Goal: Check status: Check status

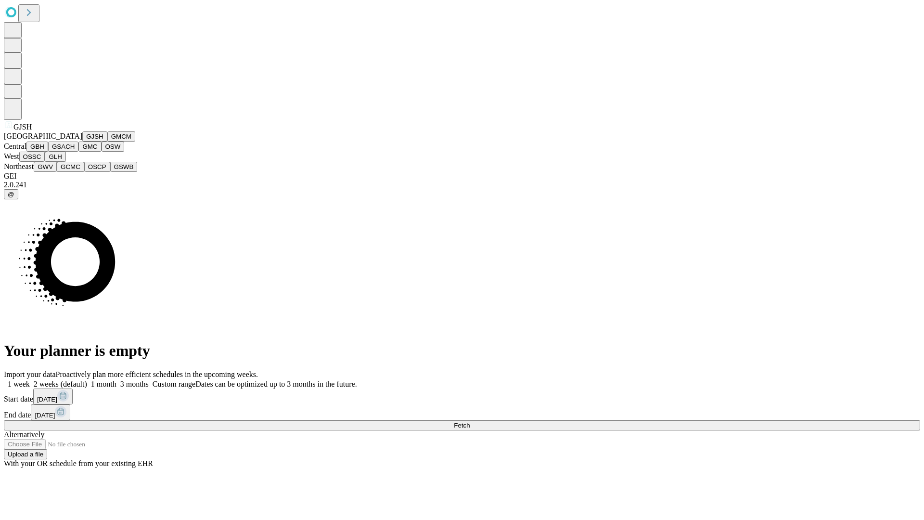
click at [82, 141] on button "GJSH" at bounding box center [94, 136] width 25 height 10
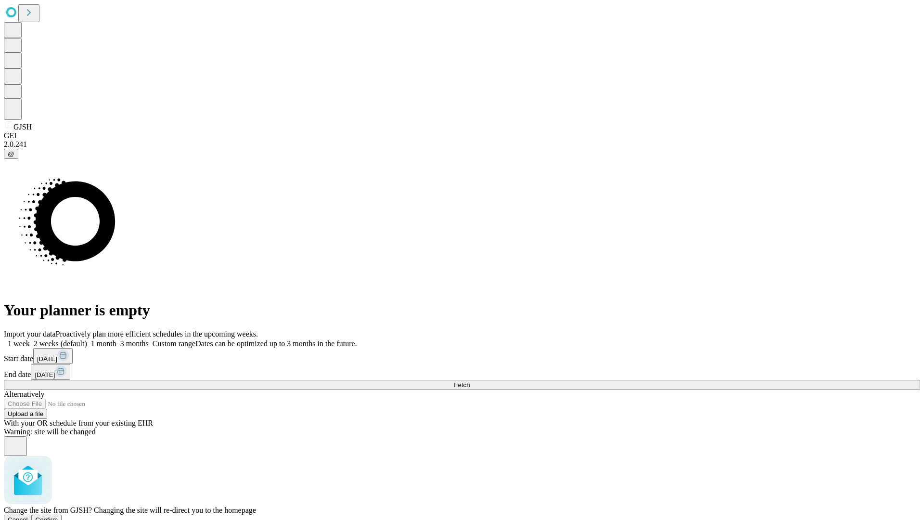
click at [58, 516] on span "Confirm" at bounding box center [47, 519] width 23 height 7
click at [30, 339] on label "1 week" at bounding box center [17, 343] width 26 height 8
click at [470, 381] on span "Fetch" at bounding box center [462, 384] width 16 height 7
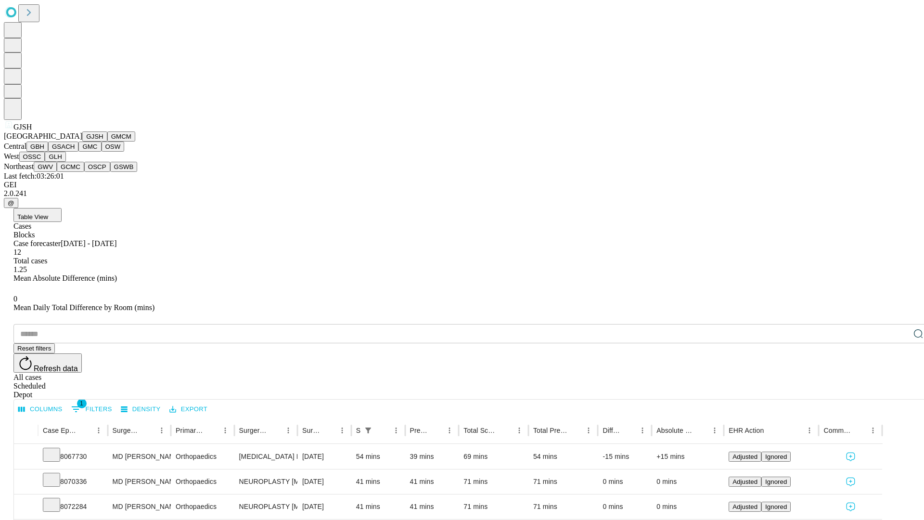
click at [107, 141] on button "GMCM" at bounding box center [121, 136] width 28 height 10
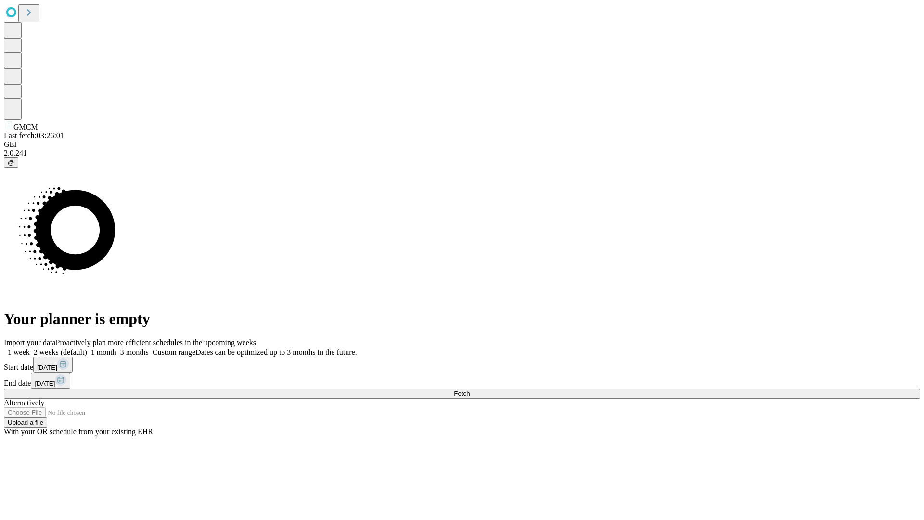
click at [30, 348] on label "1 week" at bounding box center [17, 352] width 26 height 8
click at [470, 390] on span "Fetch" at bounding box center [462, 393] width 16 height 7
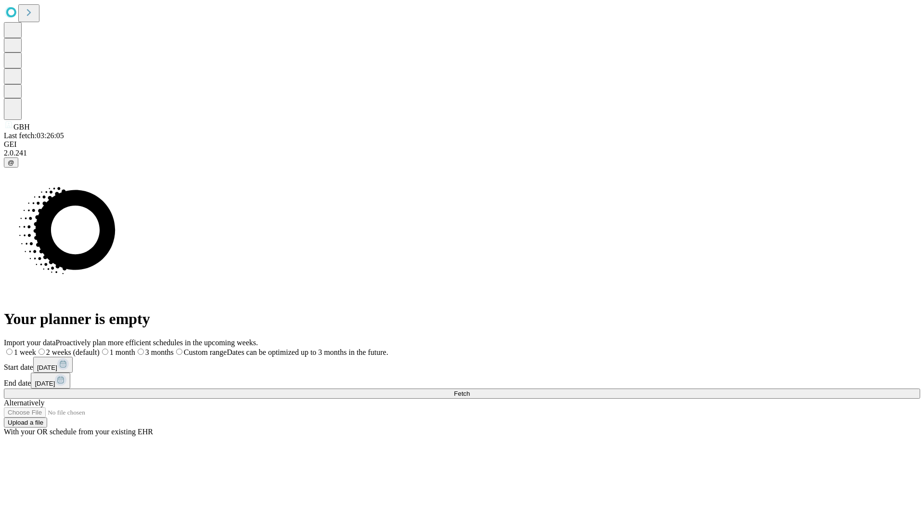
click at [36, 348] on label "1 week" at bounding box center [20, 352] width 32 height 8
click at [470, 390] on span "Fetch" at bounding box center [462, 393] width 16 height 7
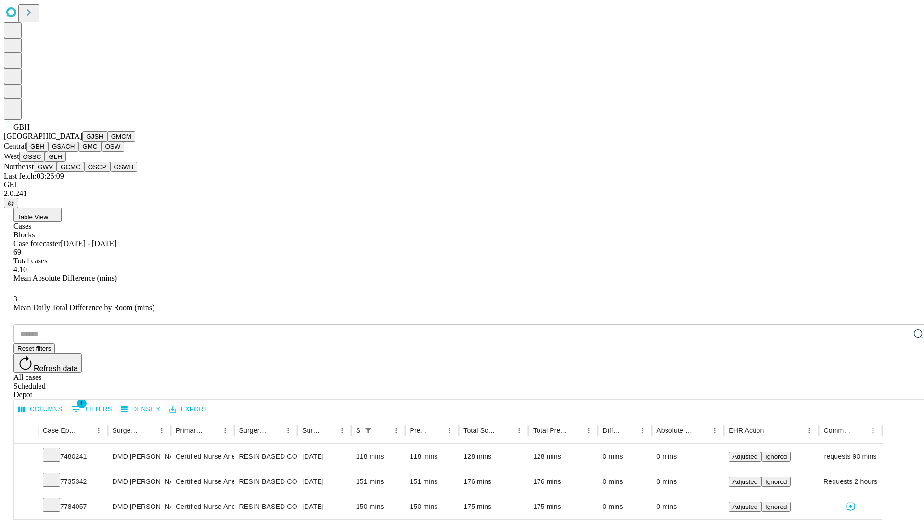
click at [75, 152] on button "GSACH" at bounding box center [63, 146] width 30 height 10
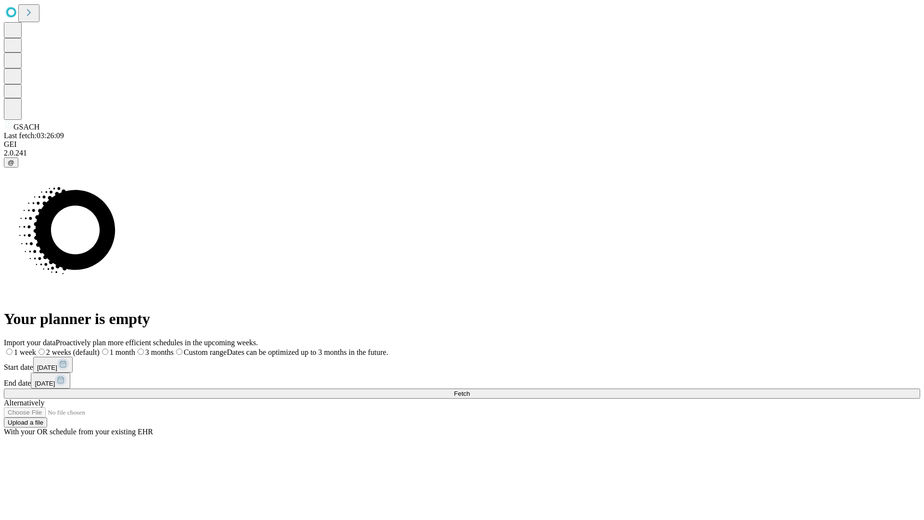
click at [36, 348] on label "1 week" at bounding box center [20, 352] width 32 height 8
click at [470, 390] on span "Fetch" at bounding box center [462, 393] width 16 height 7
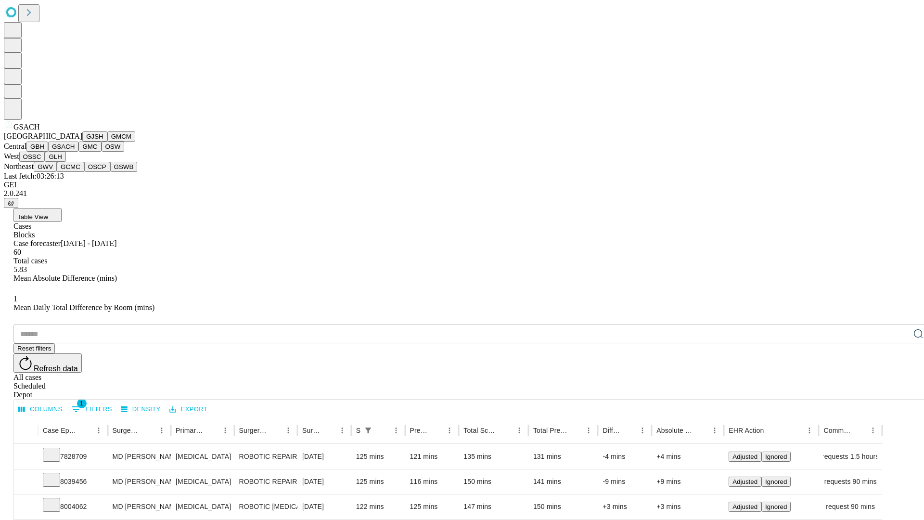
click at [78, 152] on button "GMC" at bounding box center [89, 146] width 23 height 10
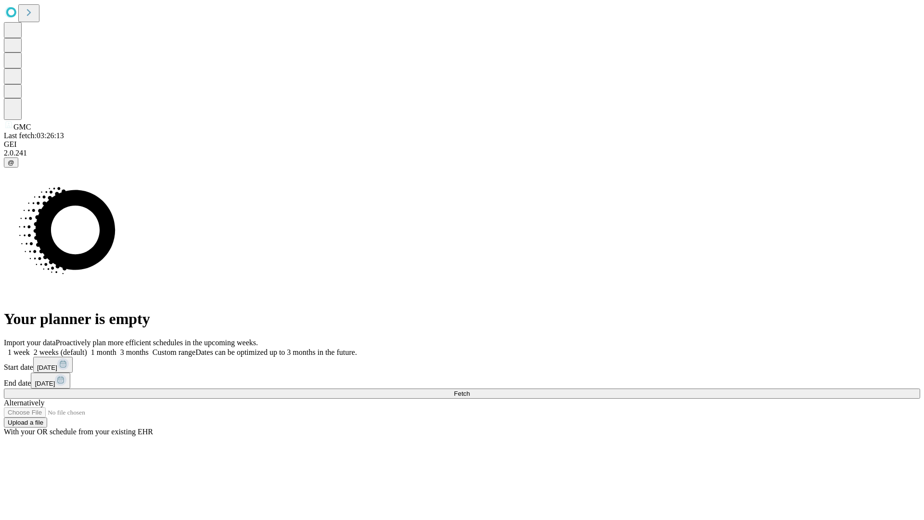
click at [30, 348] on label "1 week" at bounding box center [17, 352] width 26 height 8
click at [470, 390] on span "Fetch" at bounding box center [462, 393] width 16 height 7
click at [30, 348] on label "1 week" at bounding box center [17, 352] width 26 height 8
click at [470, 390] on span "Fetch" at bounding box center [462, 393] width 16 height 7
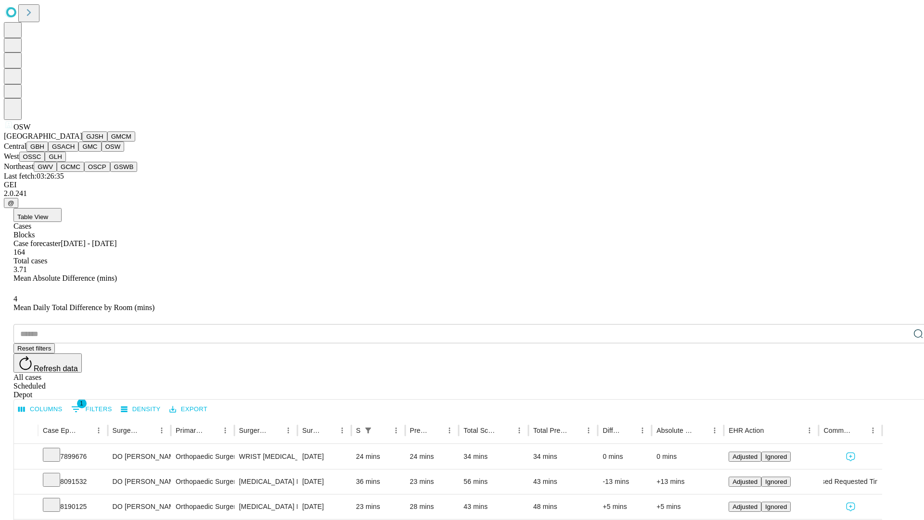
click at [45, 162] on button "OSSC" at bounding box center [32, 157] width 26 height 10
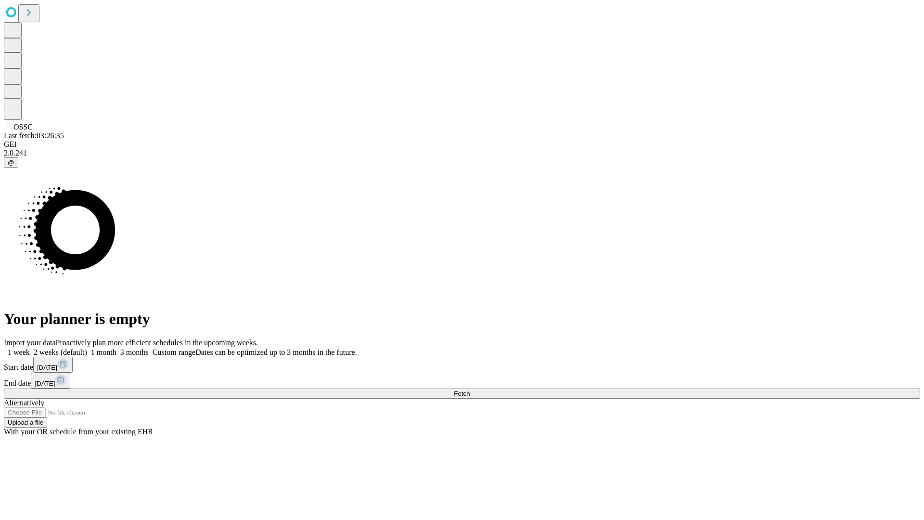
click at [30, 348] on label "1 week" at bounding box center [17, 352] width 26 height 8
click at [470, 390] on span "Fetch" at bounding box center [462, 393] width 16 height 7
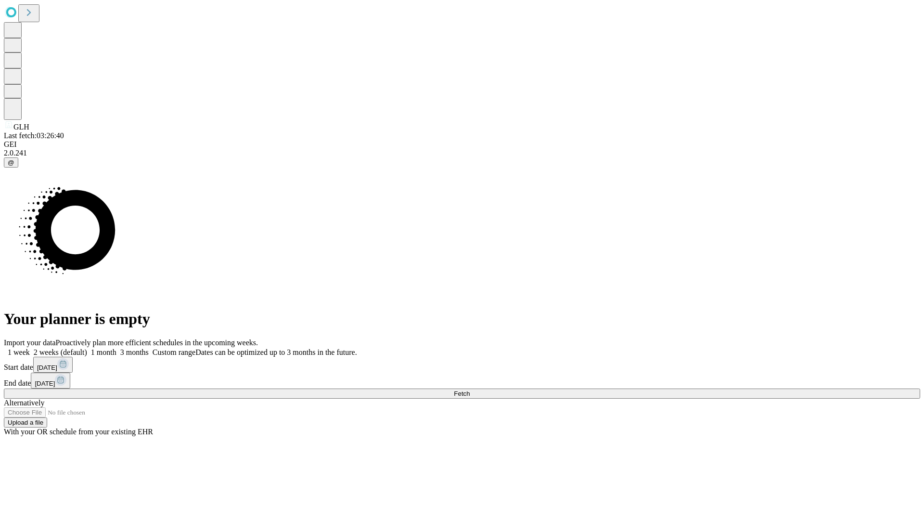
click at [470, 390] on span "Fetch" at bounding box center [462, 393] width 16 height 7
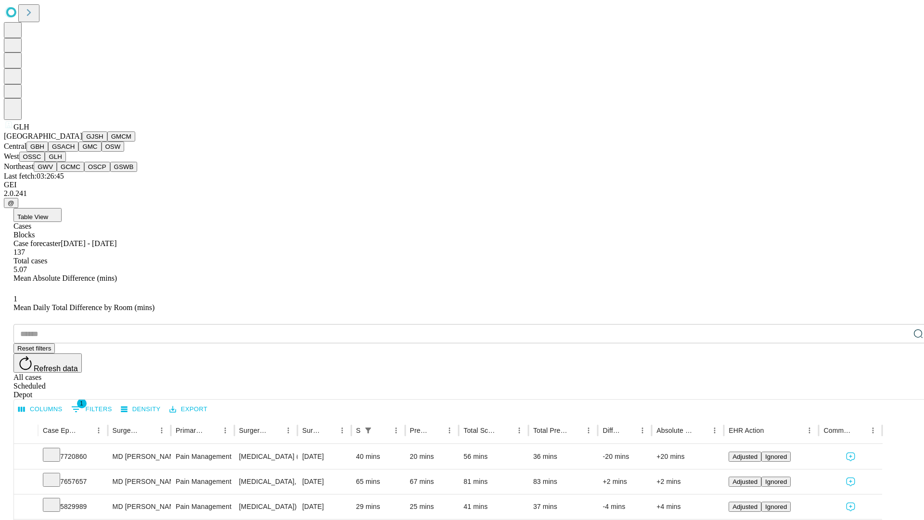
click at [57, 172] on button "GWV" at bounding box center [45, 167] width 23 height 10
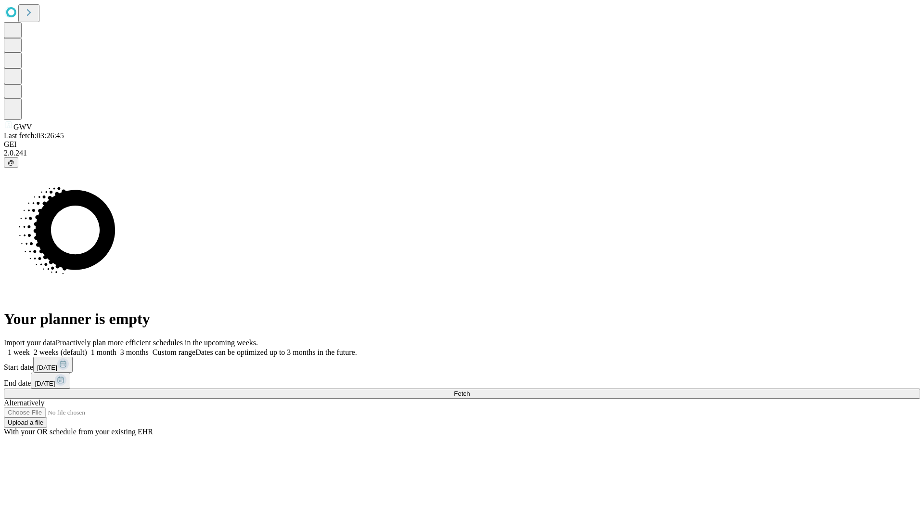
click at [30, 348] on label "1 week" at bounding box center [17, 352] width 26 height 8
click at [470, 390] on span "Fetch" at bounding box center [462, 393] width 16 height 7
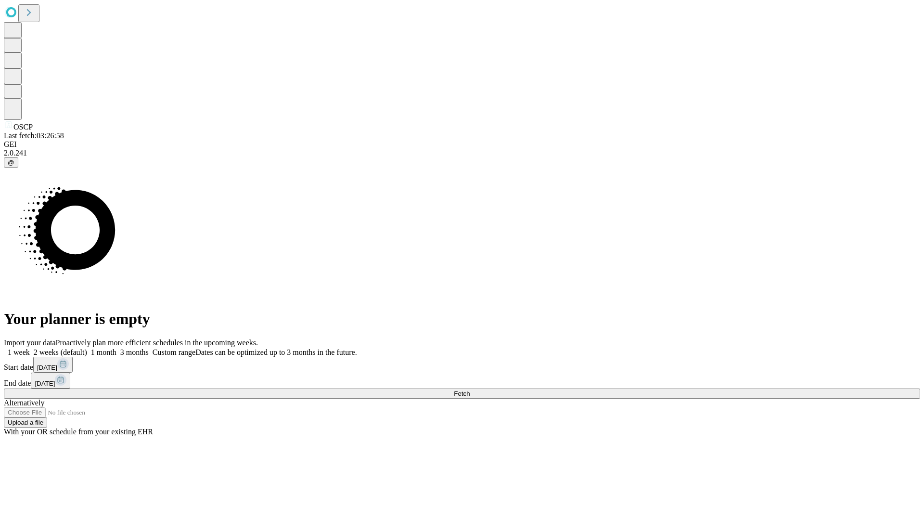
click at [470, 390] on span "Fetch" at bounding box center [462, 393] width 16 height 7
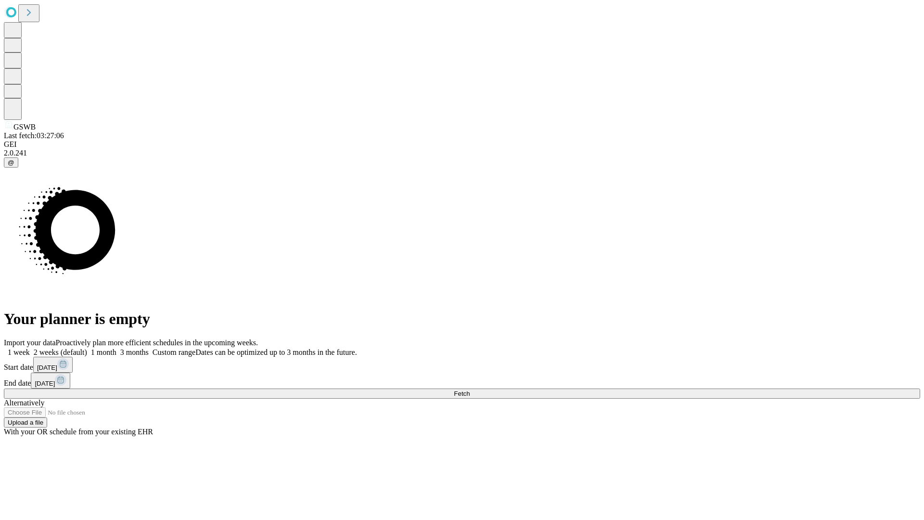
click at [30, 348] on label "1 week" at bounding box center [17, 352] width 26 height 8
click at [470, 390] on span "Fetch" at bounding box center [462, 393] width 16 height 7
